Goal: Book appointment/travel/reservation

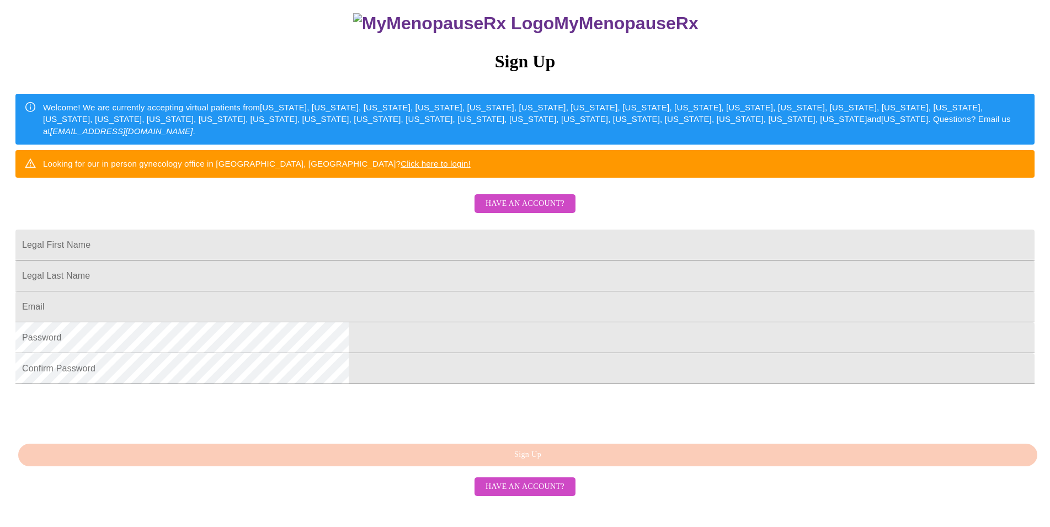
scroll to position [174, 0]
click at [535, 230] on input "Legal First Name" at bounding box center [524, 245] width 1019 height 31
type input "[PERSON_NAME]"
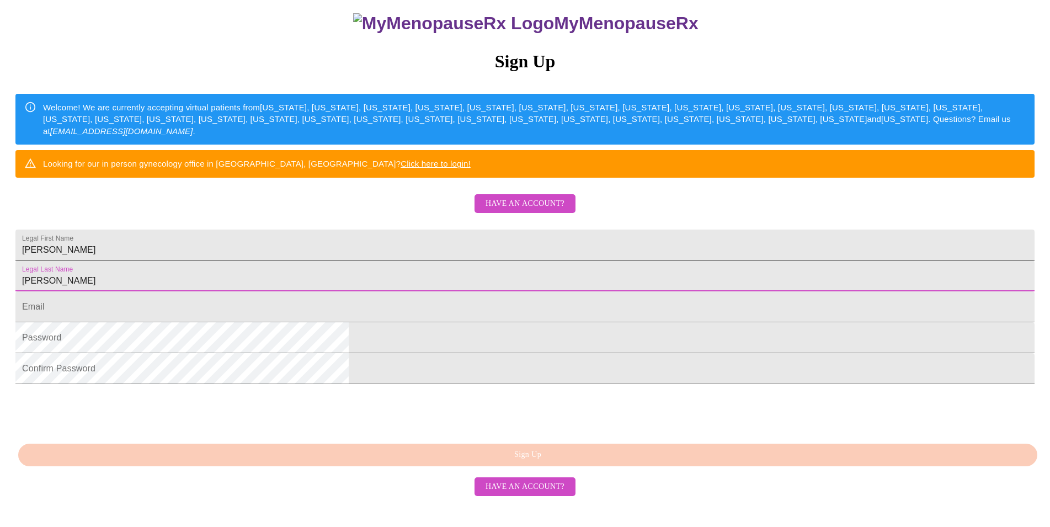
type input "[PERSON_NAME]"
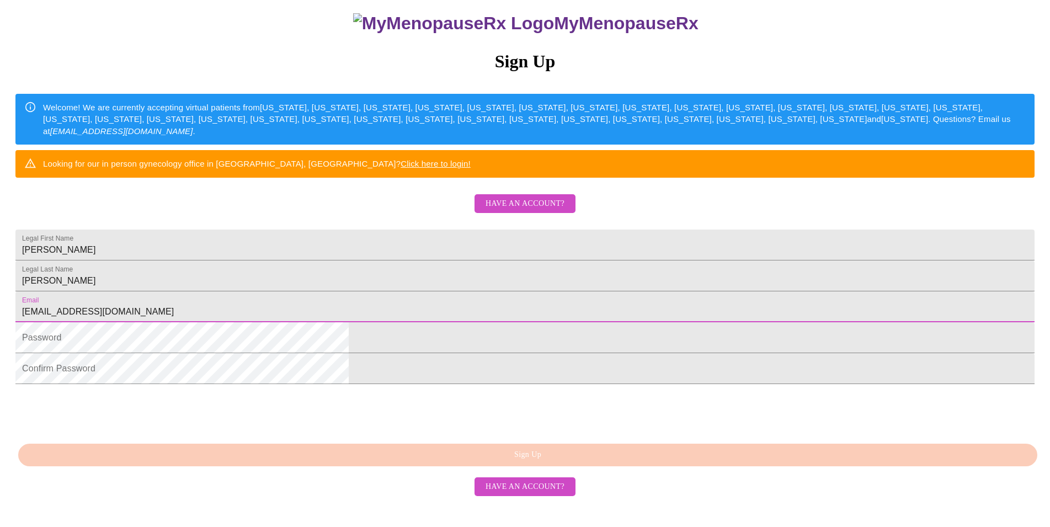
type input "[EMAIL_ADDRESS][DOMAIN_NAME]"
click at [666, 433] on div at bounding box center [524, 411] width 1019 height 43
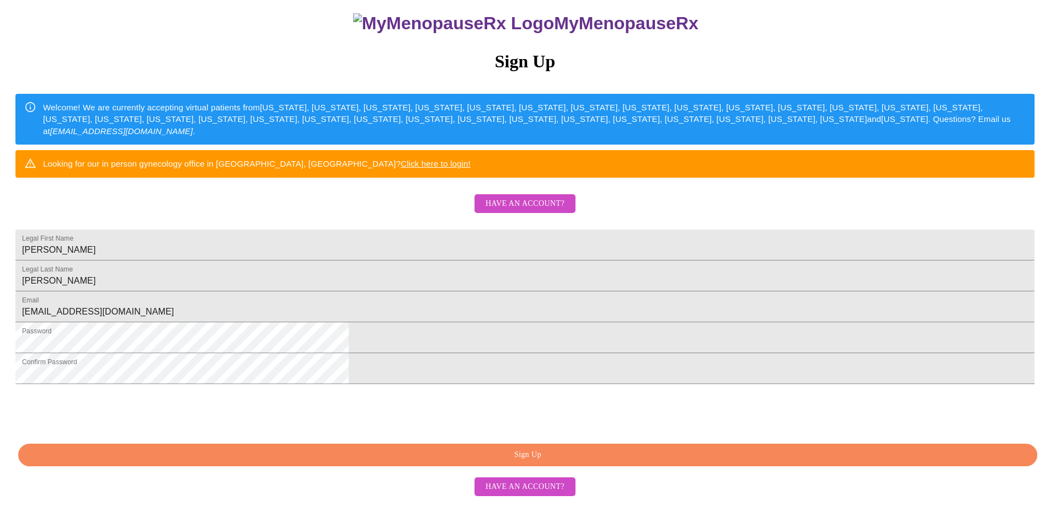
click at [592, 466] on button "Sign Up" at bounding box center [527, 455] width 1019 height 23
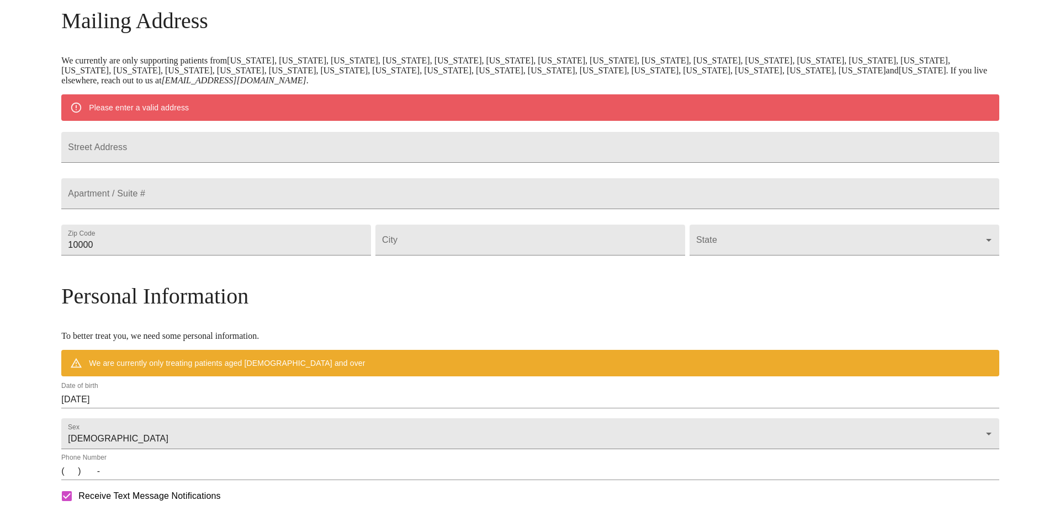
scroll to position [131, 0]
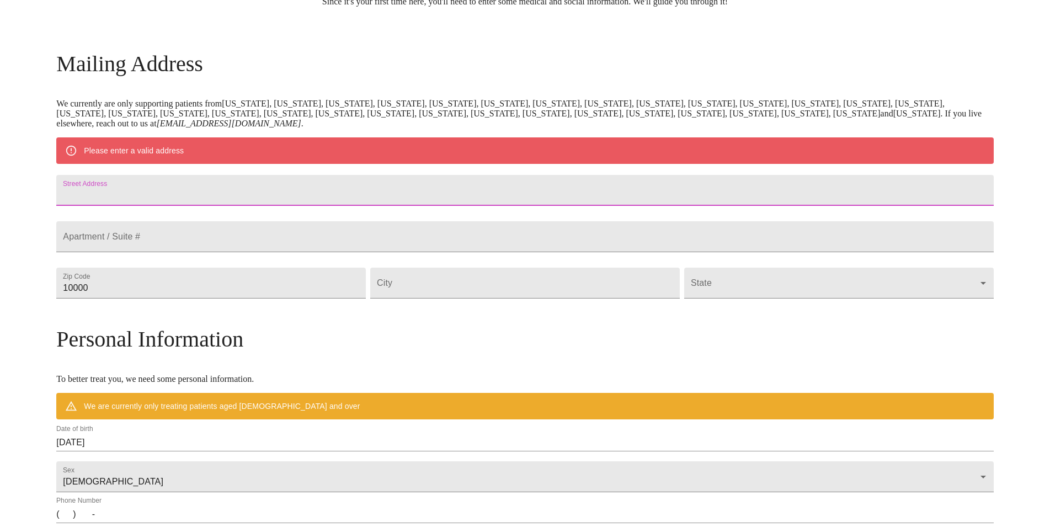
click at [293, 197] on input "Street Address" at bounding box center [524, 190] width 937 height 31
type input "[STREET_ADDRESS]"
type input "314"
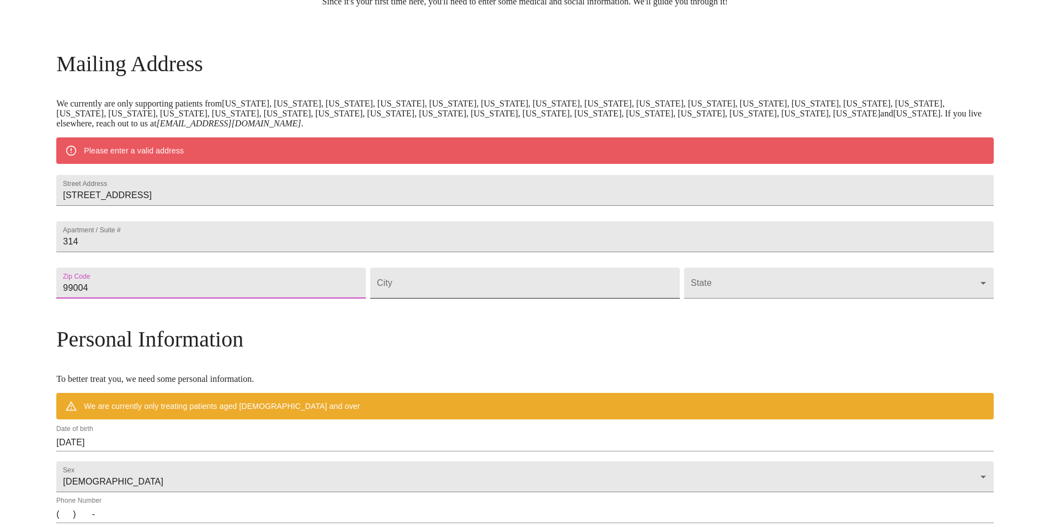
type input "99004"
click at [435, 299] on input "Street Address" at bounding box center [525, 283] width 310 height 31
type input "[PERSON_NAME]"
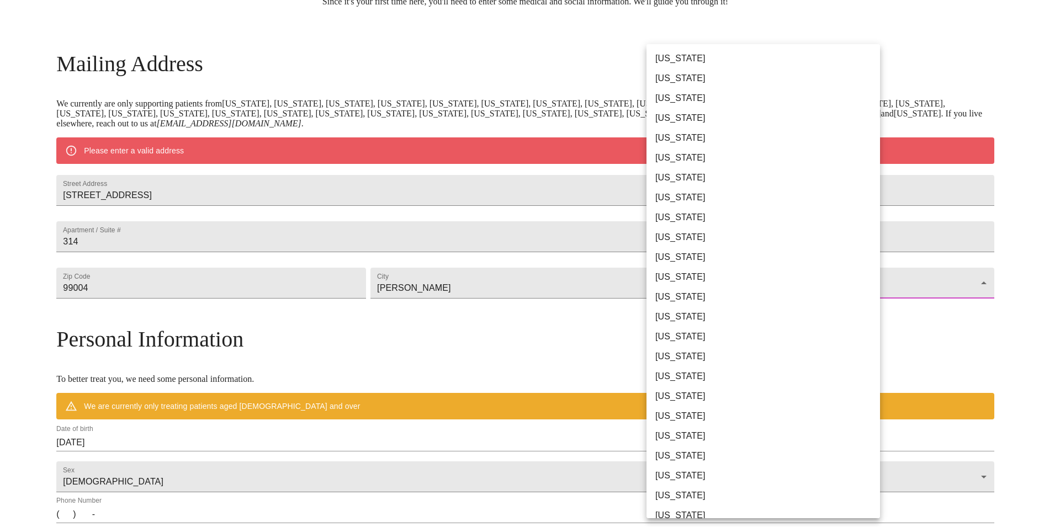
click at [671, 321] on body "MyMenopauseRx Welcome to MyMenopauseRx Since it's your first time here, you'll …" at bounding box center [529, 303] width 1051 height 860
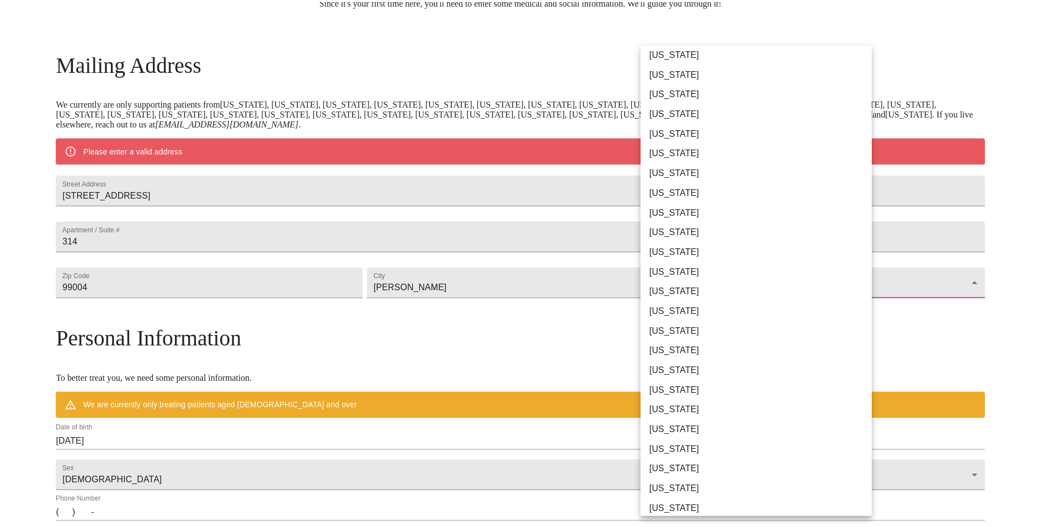
scroll to position [528, 0]
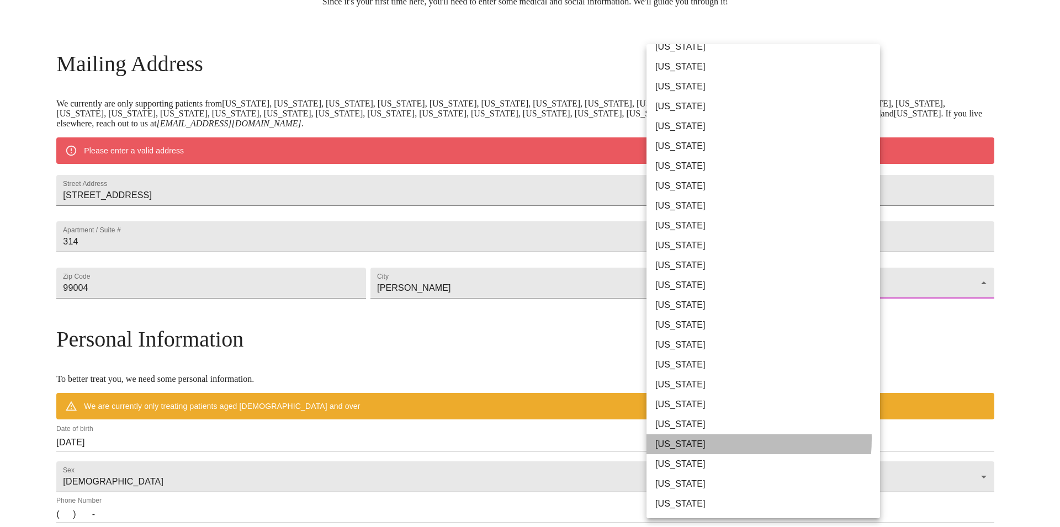
click at [692, 439] on li "[US_STATE]" at bounding box center [767, 444] width 243 height 20
type input "[US_STATE]"
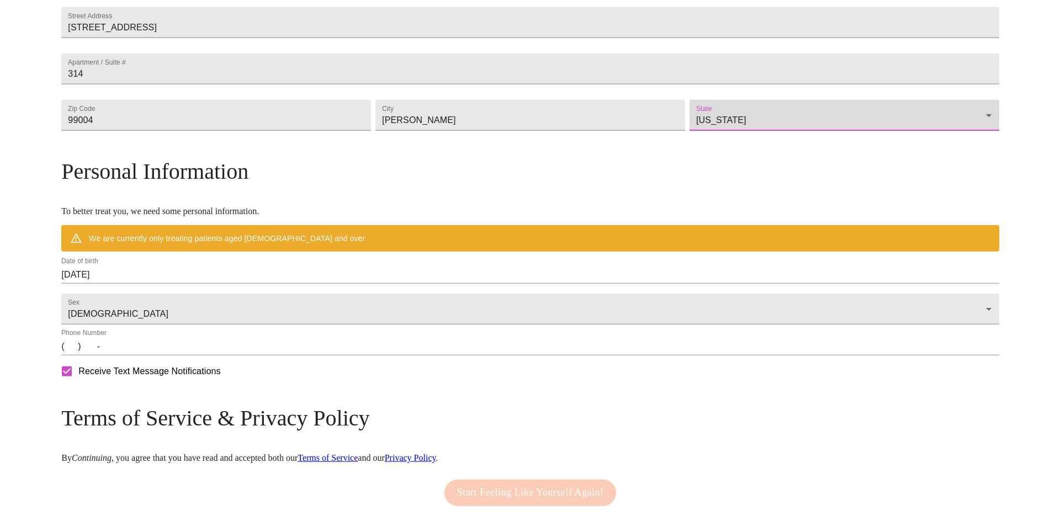
scroll to position [300, 0]
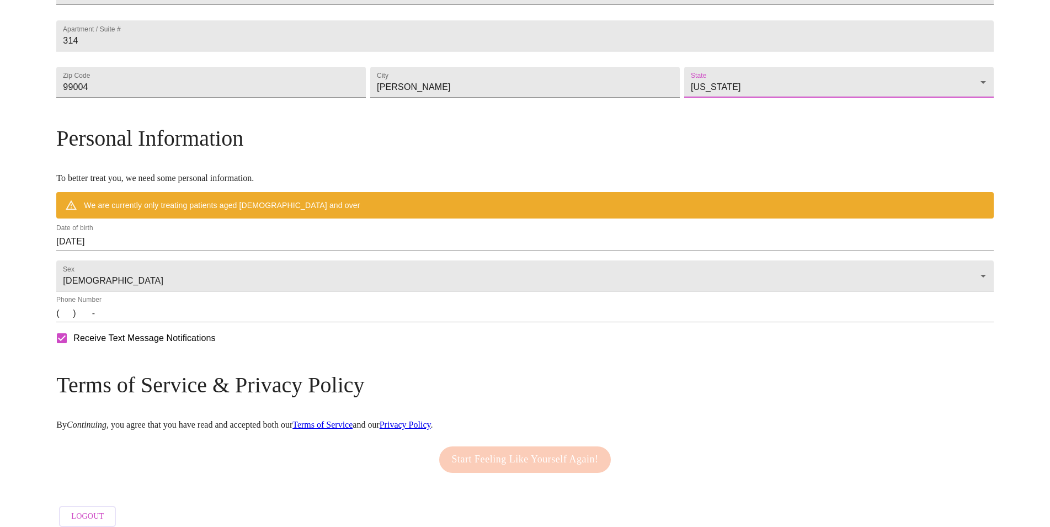
click at [218, 251] on input "[DATE]" at bounding box center [524, 242] width 937 height 18
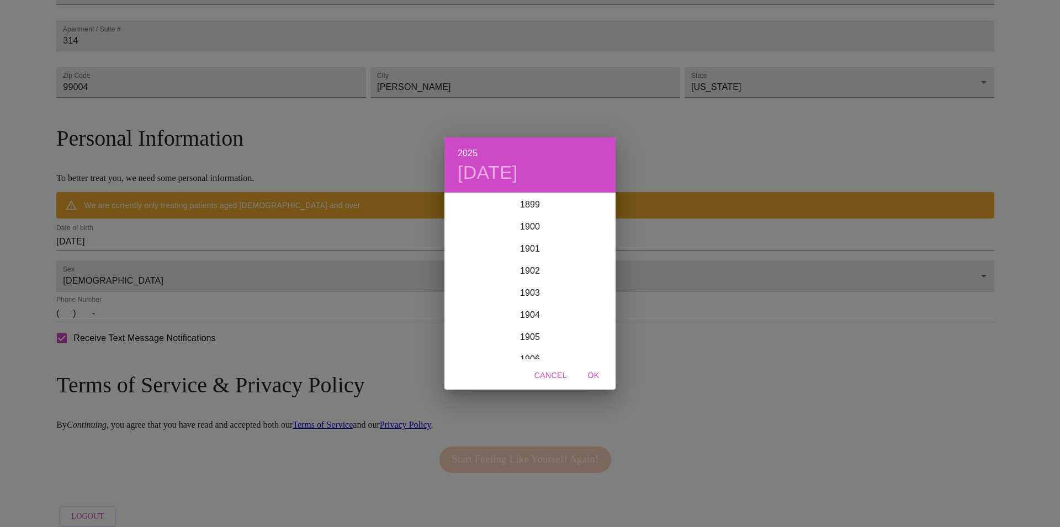
scroll to position [2715, 0]
click at [119, 257] on div "2025 [DATE] 1900 1901 1902 1903 1904 1905 1906 1907 1908 1909 1910 1911 1912 19…" at bounding box center [530, 263] width 1060 height 527
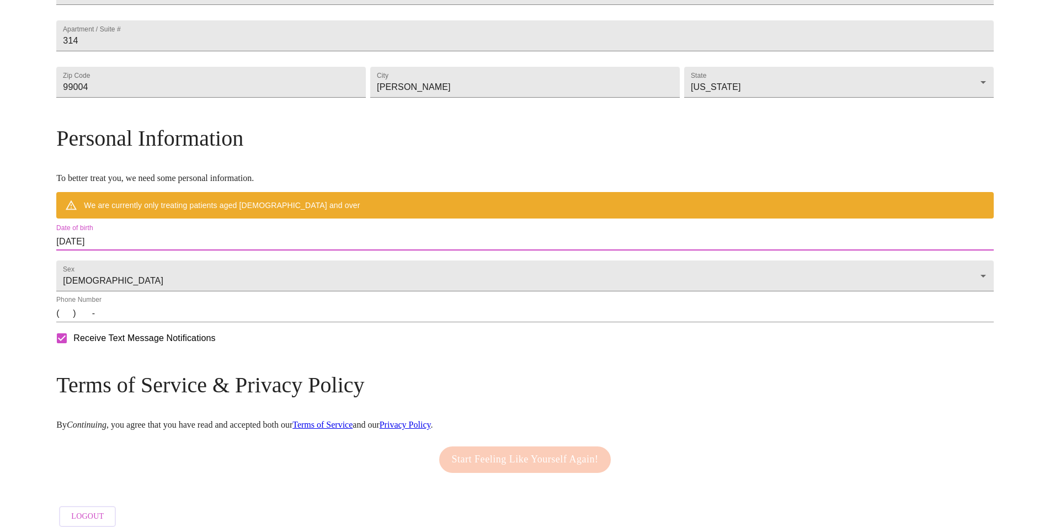
click at [180, 251] on input "[DATE]" at bounding box center [524, 242] width 937 height 18
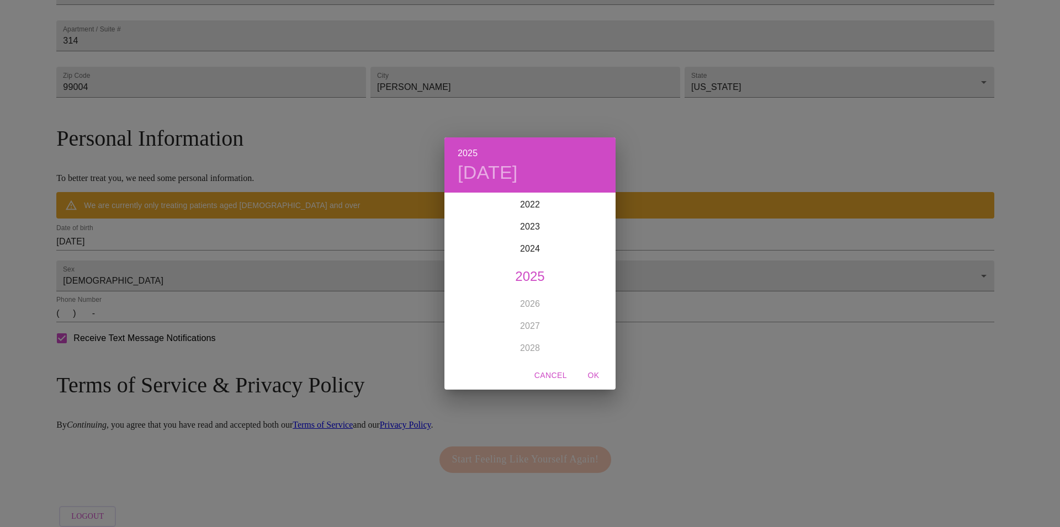
click at [268, 242] on div "2025 [DATE] 1900 1901 1902 1903 1904 1905 1906 1907 1908 1909 1910 1911 1912 19…" at bounding box center [530, 263] width 1060 height 527
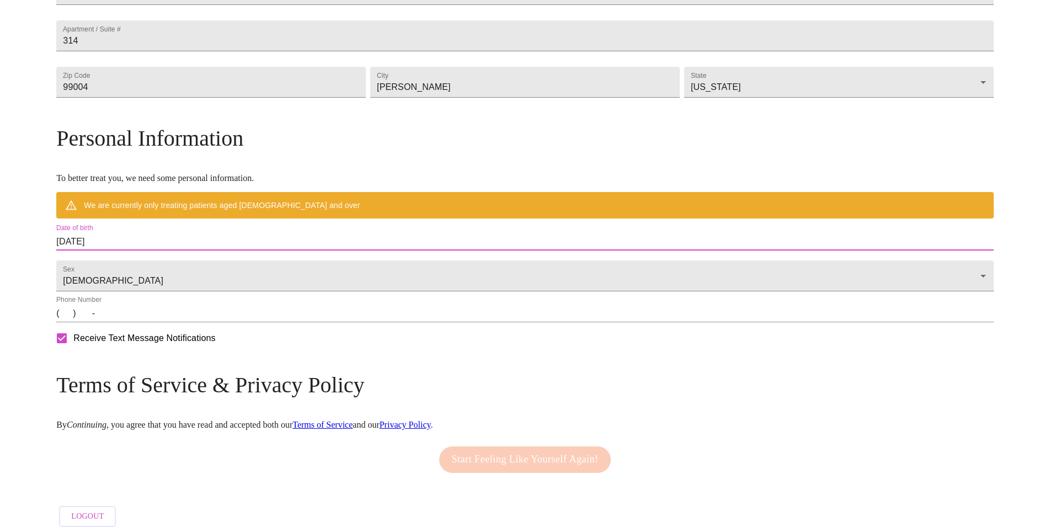
click at [230, 251] on input "[DATE]" at bounding box center [524, 242] width 937 height 18
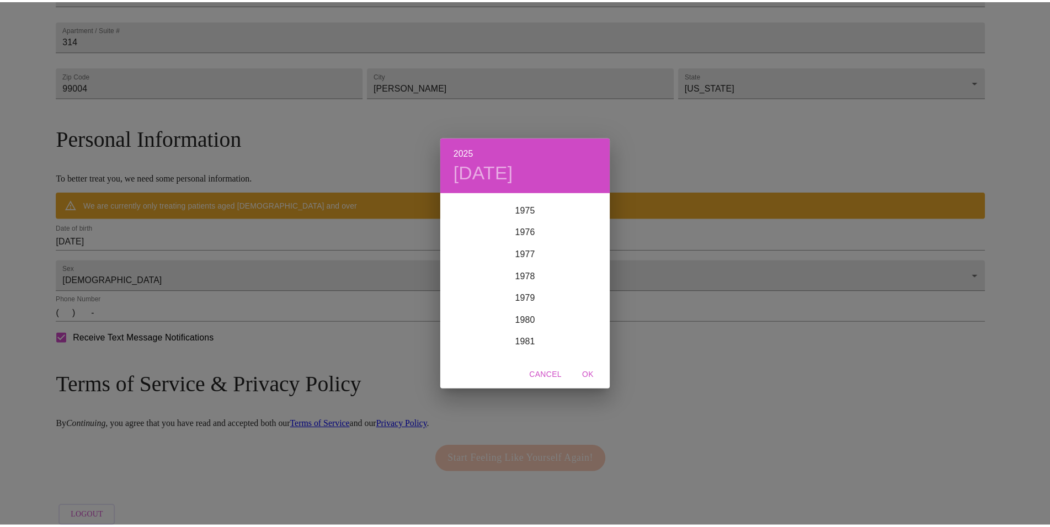
scroll to position [1464, 0]
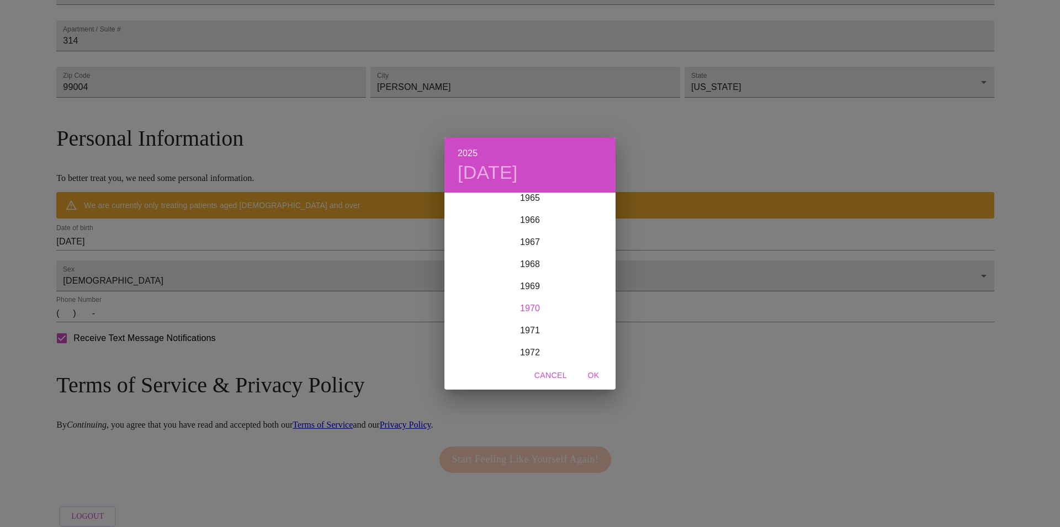
click at [529, 303] on div "1970" at bounding box center [529, 308] width 171 height 22
click at [474, 219] on div "Jan" at bounding box center [472, 214] width 57 height 41
click at [483, 326] on p "26" at bounding box center [485, 330] width 9 height 11
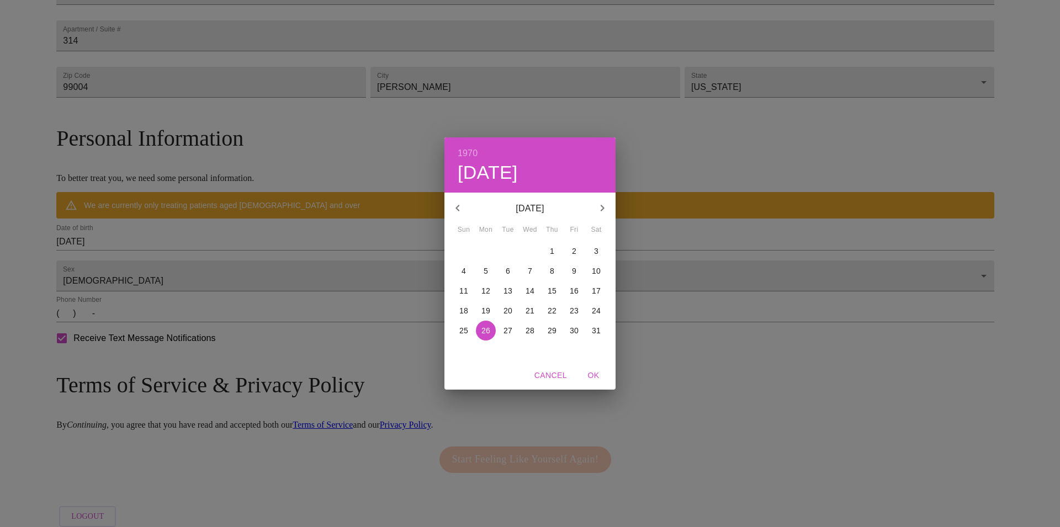
click at [591, 373] on span "OK" at bounding box center [593, 376] width 26 height 14
type input "[DATE]"
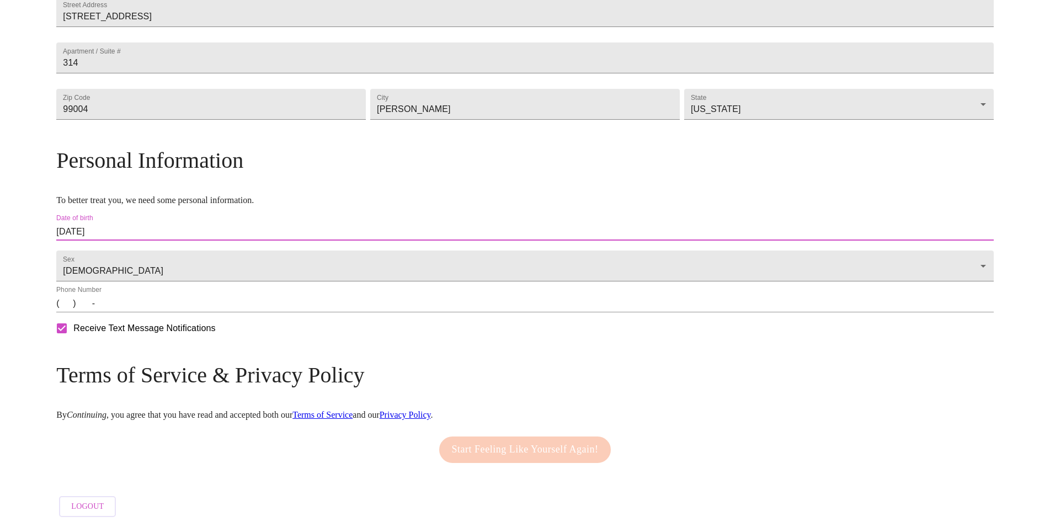
click at [180, 312] on input "(   )    -" at bounding box center [524, 304] width 937 height 18
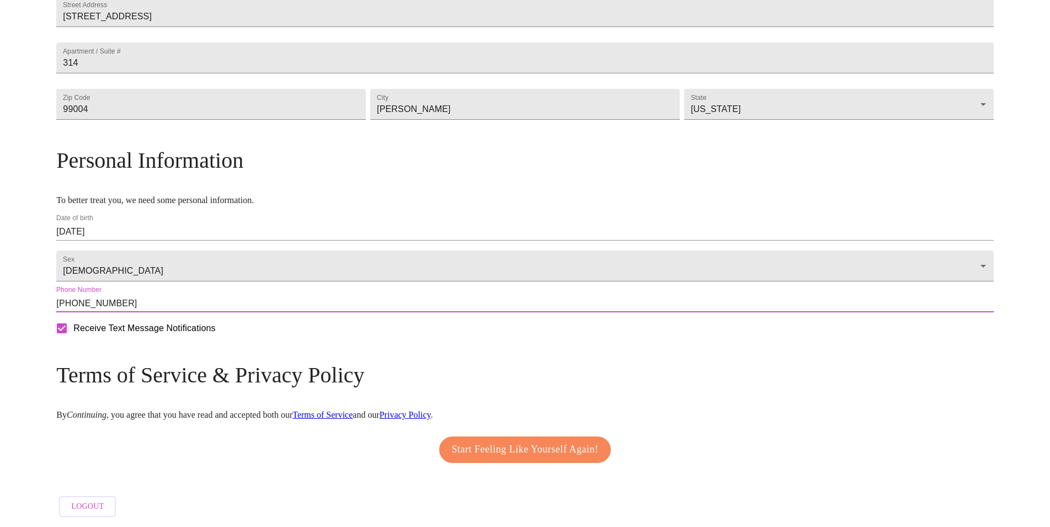
scroll to position [310, 0]
type input "[PHONE_NUMBER]"
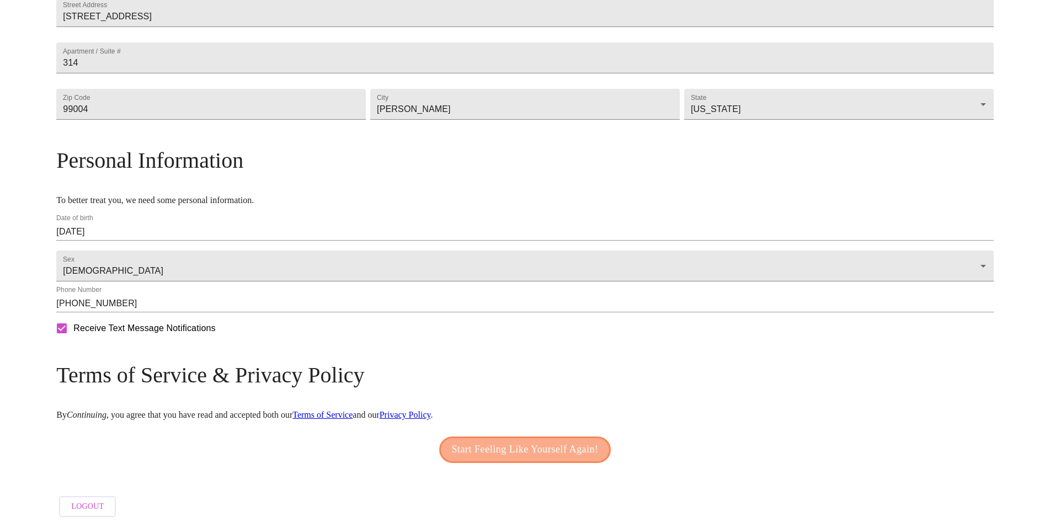
click at [491, 441] on span "Start Feeling Like Yourself Again!" at bounding box center [525, 450] width 147 height 18
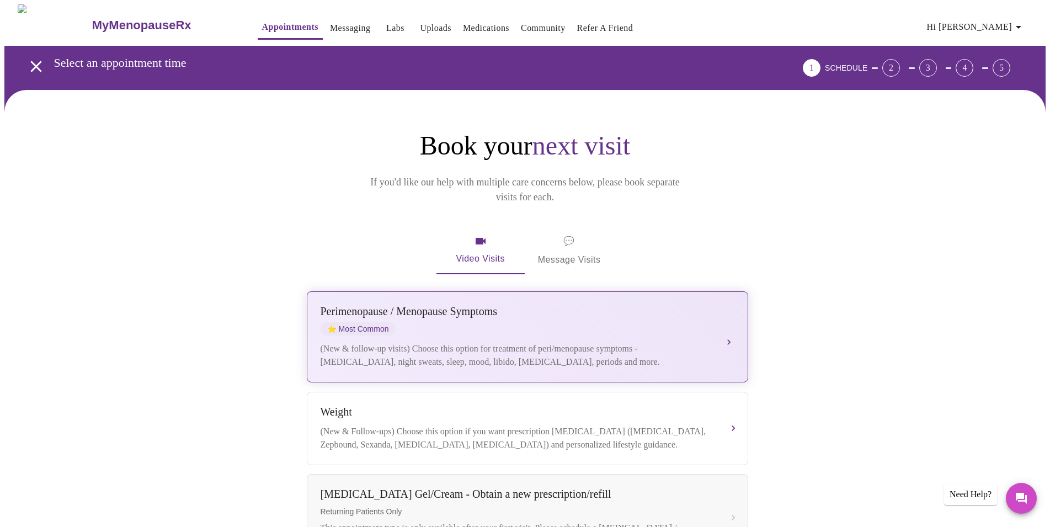
click at [635, 342] on div "(New & follow-up visits) Choose this option for treatment of peri/menopause sym…" at bounding box center [517, 355] width 392 height 26
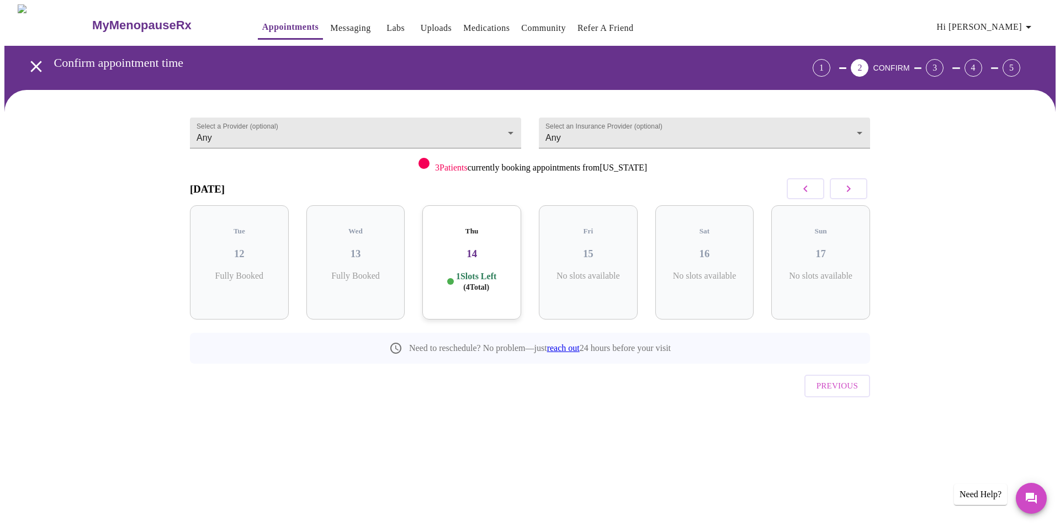
click at [475, 250] on h3 "14" at bounding box center [471, 254] width 81 height 12
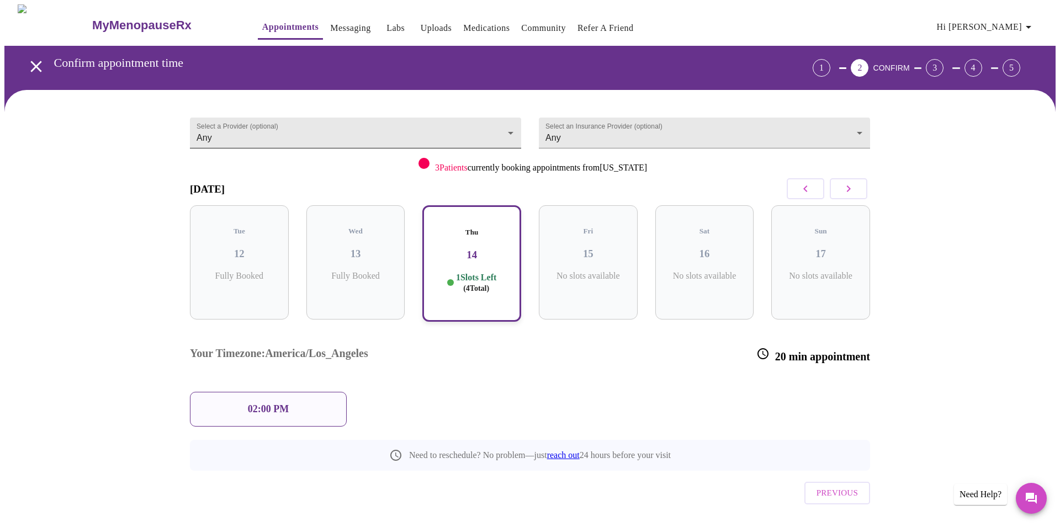
click at [507, 125] on body "MyMenopauseRx Appointments Messaging Labs Uploads Medications Community Refer a…" at bounding box center [529, 281] width 1051 height 555
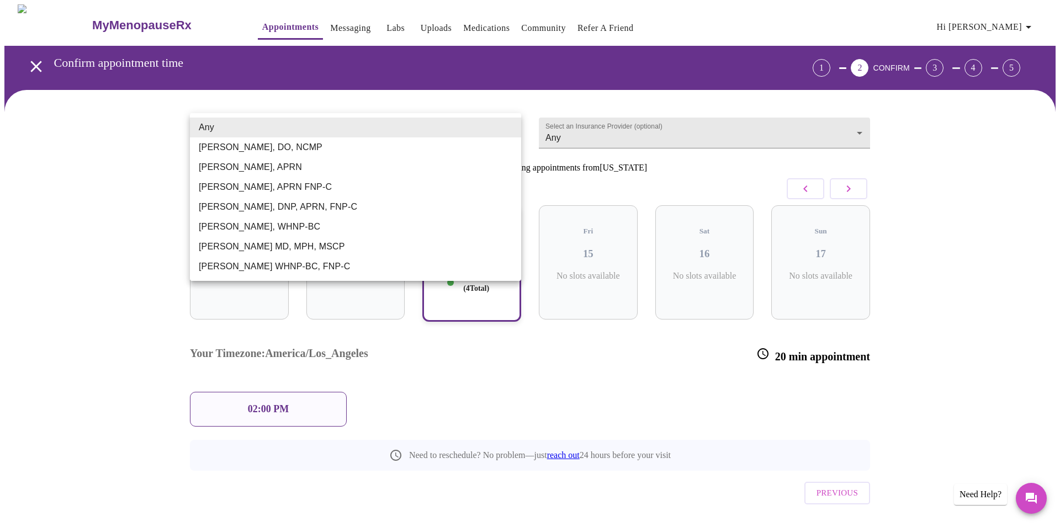
click at [507, 125] on li "Any" at bounding box center [355, 128] width 331 height 20
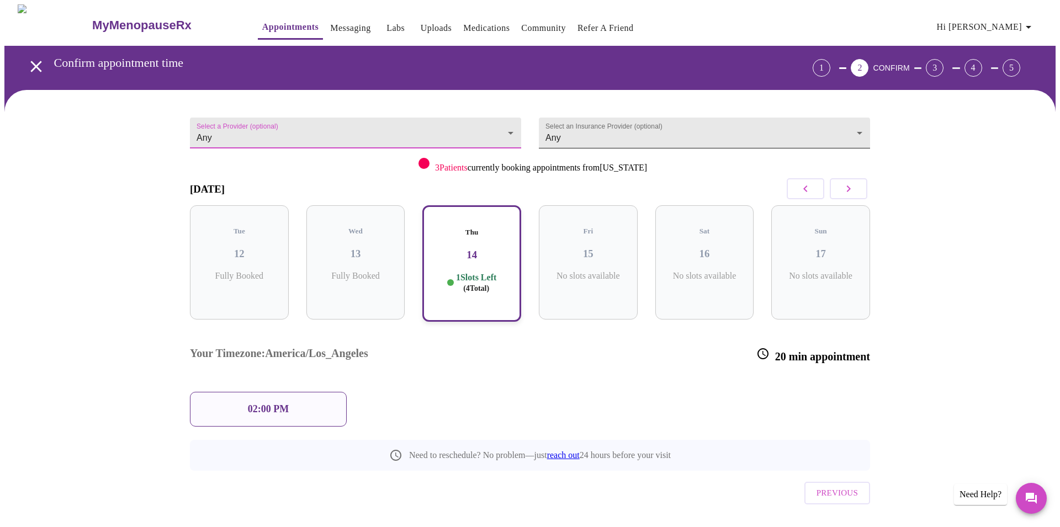
click at [857, 125] on body "MyMenopauseRx Appointments Messaging Labs Uploads Medications Community Refer a…" at bounding box center [529, 281] width 1051 height 555
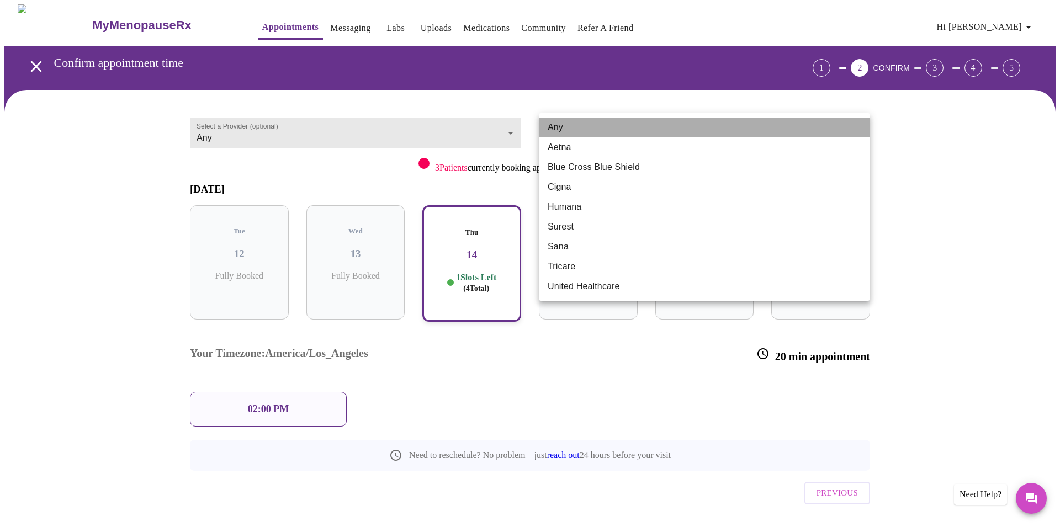
click at [757, 123] on li "Any" at bounding box center [704, 128] width 331 height 20
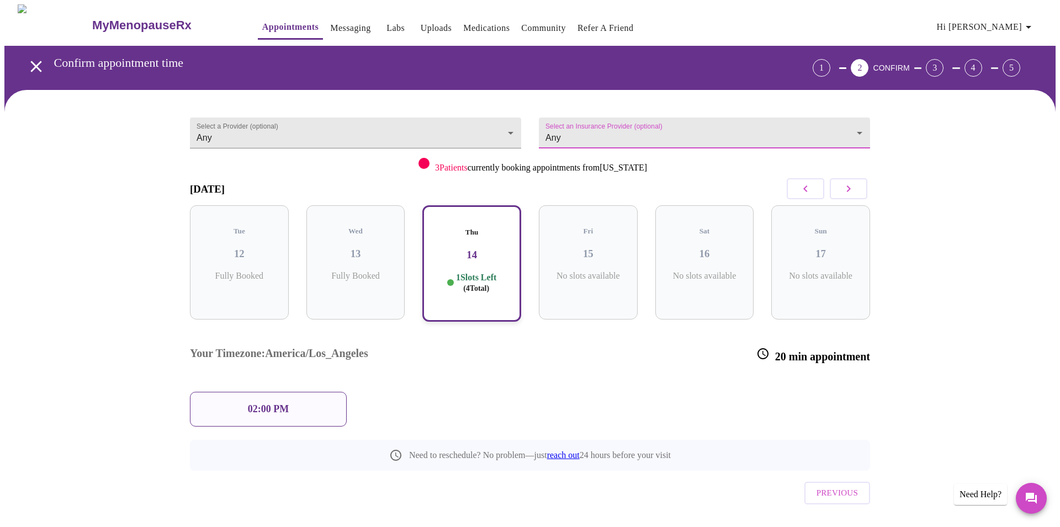
click at [246, 392] on div "02:00 PM" at bounding box center [268, 409] width 157 height 35
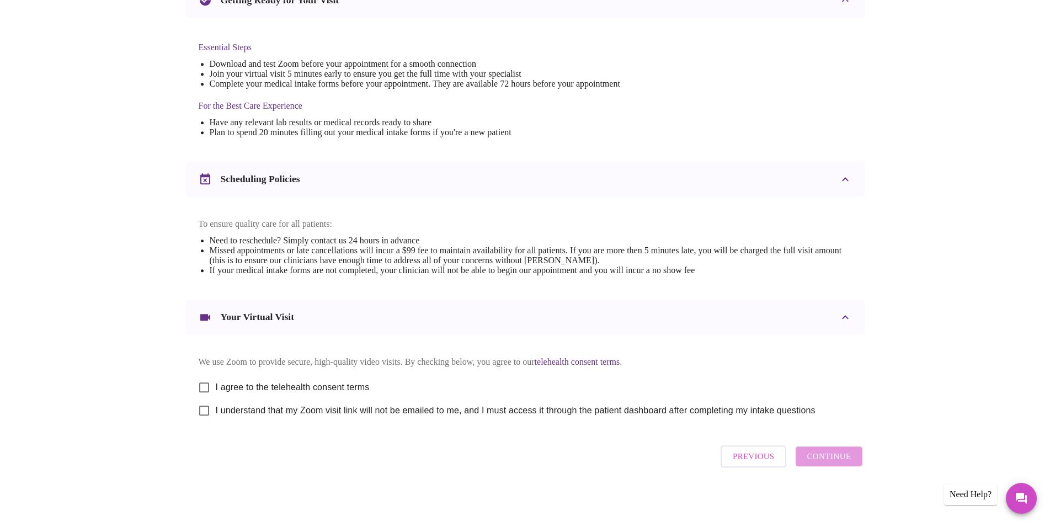
scroll to position [275, 0]
click at [203, 382] on input "I agree to the telehealth consent terms" at bounding box center [204, 387] width 23 height 23
checkbox input "true"
click at [201, 408] on input "I understand that my Zoom visit link will not be emailed to me, and I must acce…" at bounding box center [204, 410] width 23 height 23
checkbox input "true"
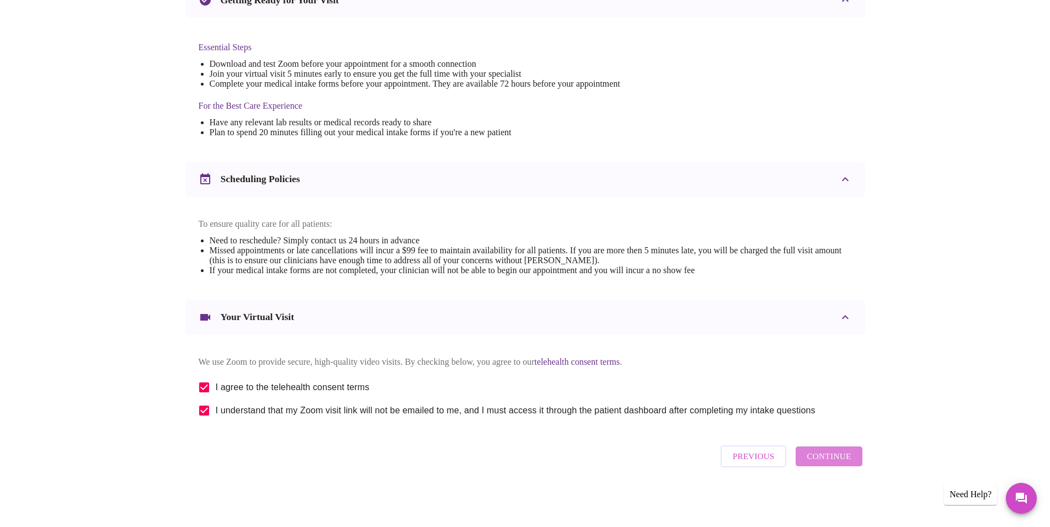
click at [832, 455] on span "Continue" at bounding box center [829, 456] width 44 height 14
